Goal: Transaction & Acquisition: Purchase product/service

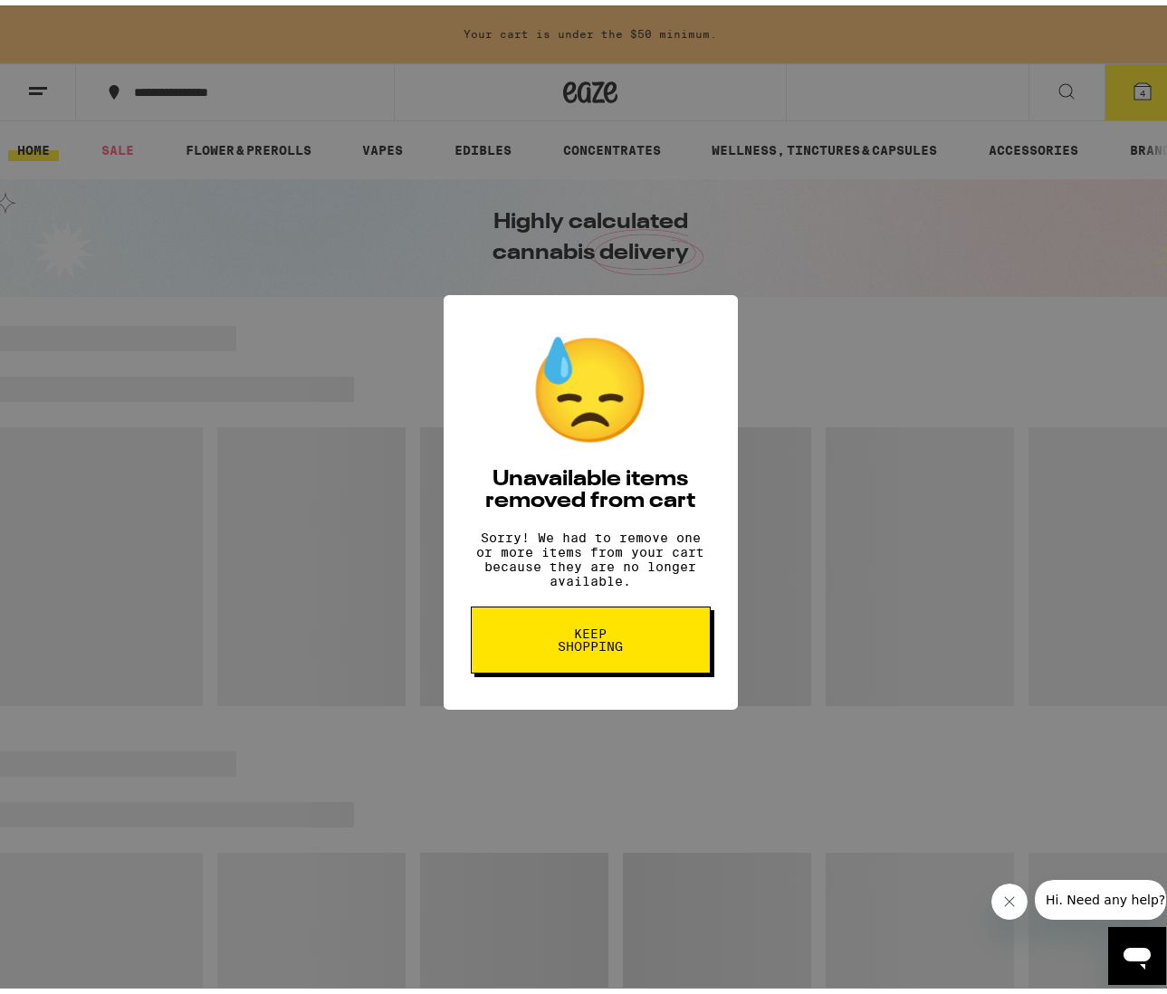
click at [605, 648] on span "Keep Shopping" at bounding box center [590, 634] width 93 height 25
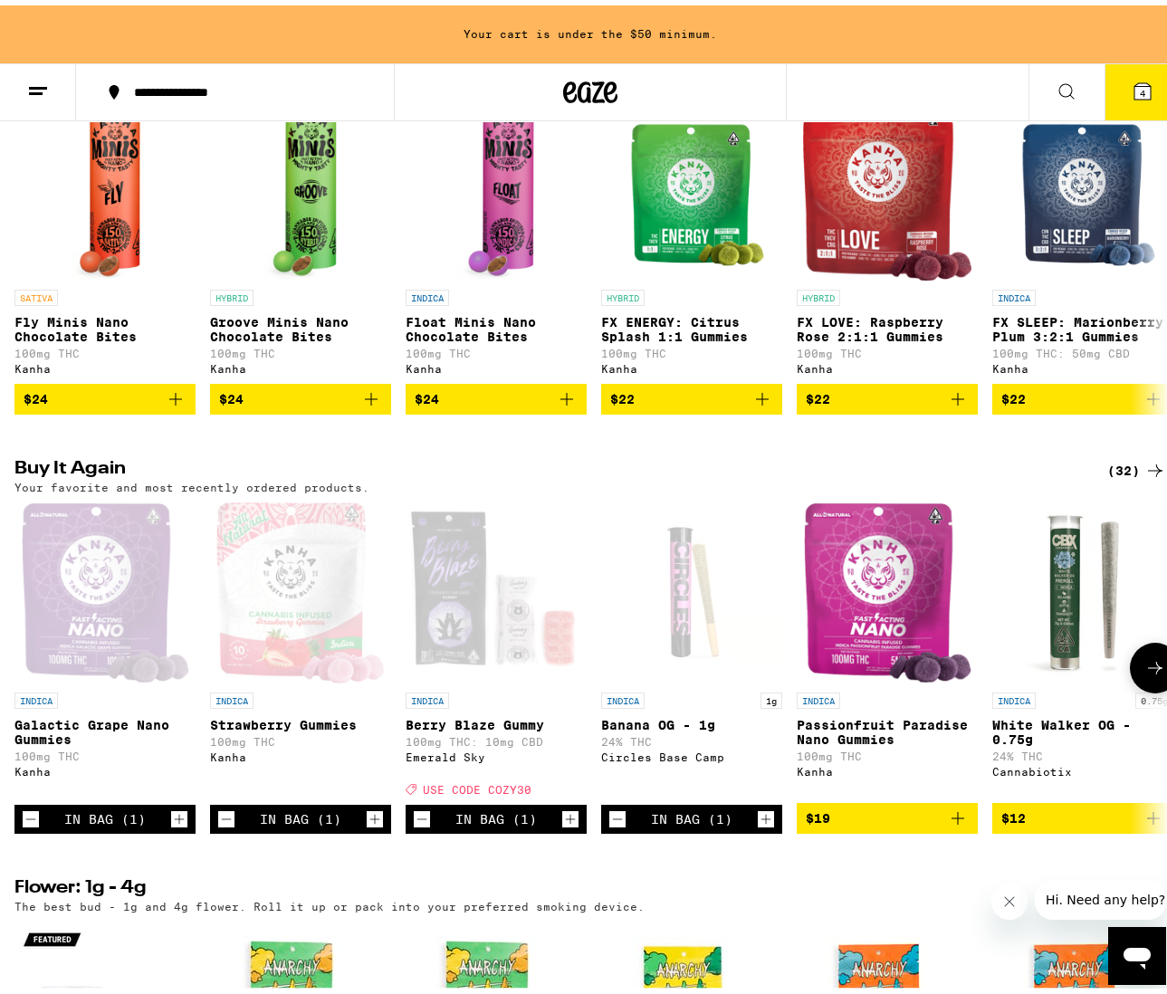
scroll to position [1120, 0]
